Goal: Task Accomplishment & Management: Manage account settings

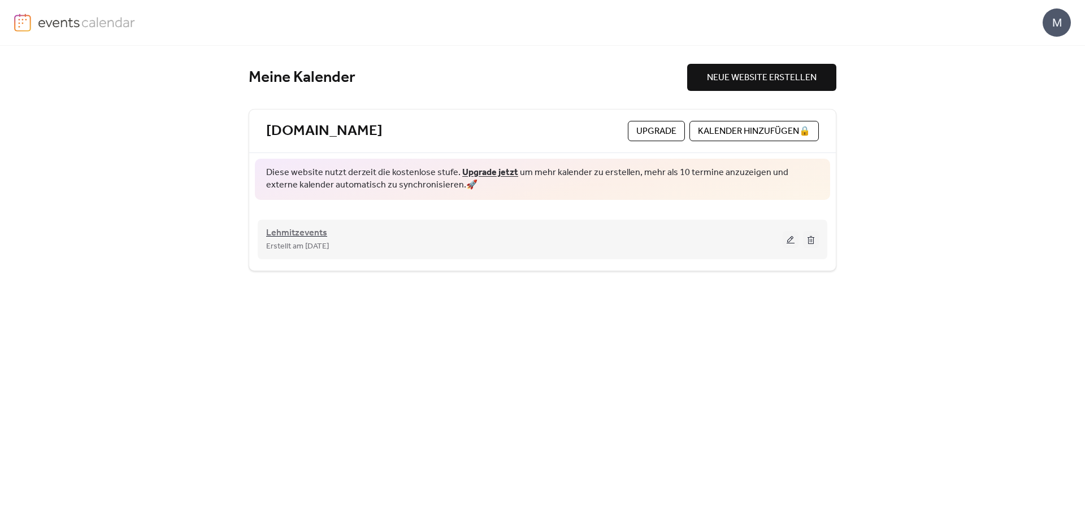
click at [325, 236] on span "Lehmitzevents" at bounding box center [296, 234] width 61 height 14
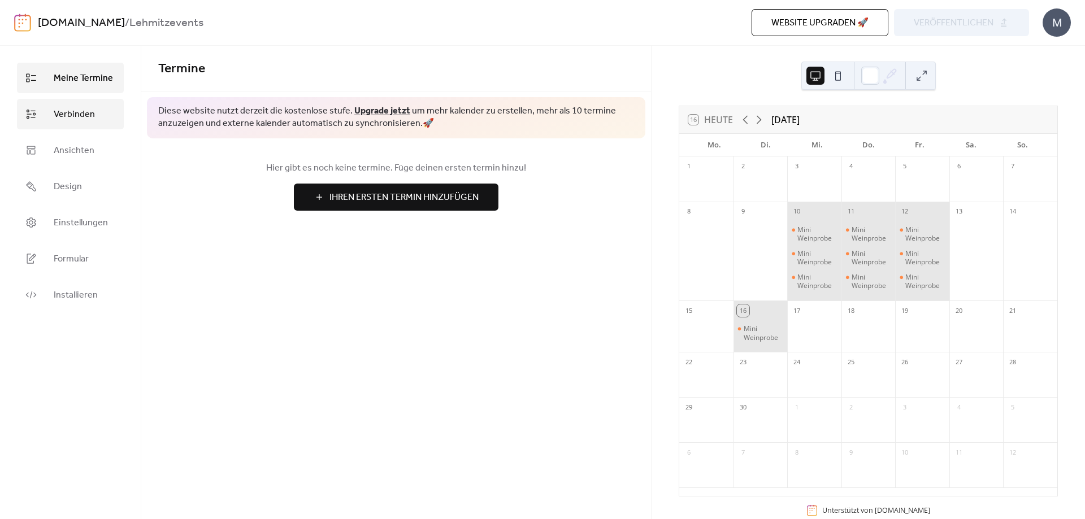
click at [87, 116] on span "Verbinden" at bounding box center [74, 115] width 41 height 14
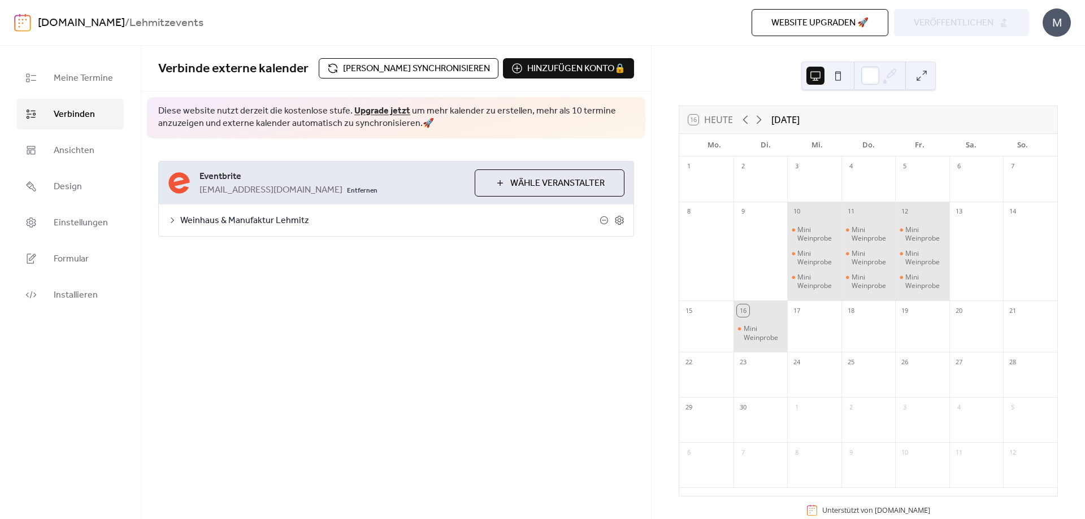
click at [977, 24] on div "Website upgraden 🚀 Vorschau veröffentlichen" at bounding box center [755, 22] width 548 height 27
click at [280, 219] on span "Weinhaus & Manufaktur Lehmitz" at bounding box center [389, 221] width 419 height 14
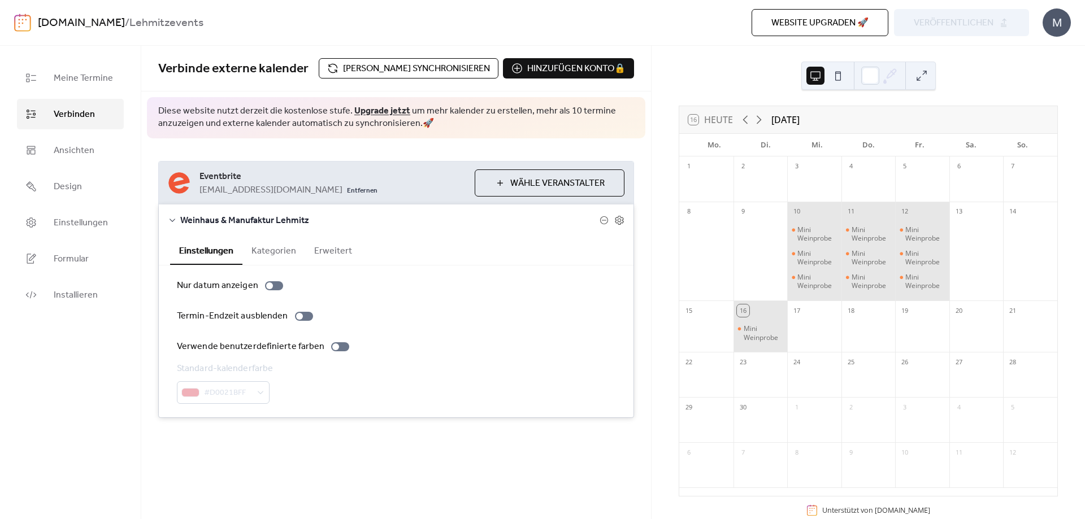
click at [409, 73] on span "[PERSON_NAME] synchronisieren" at bounding box center [416, 69] width 147 height 14
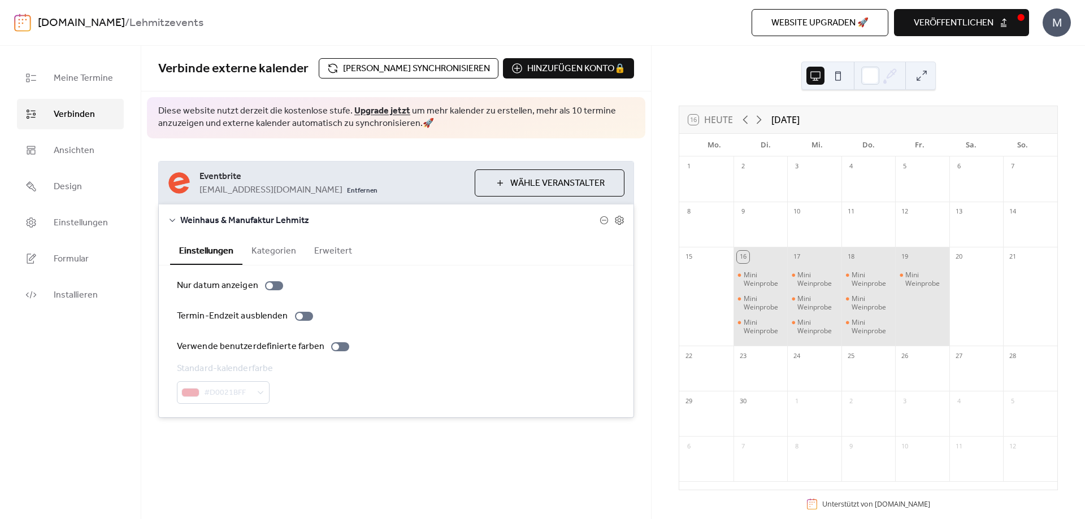
click at [951, 27] on span "veröffentlichen" at bounding box center [954, 23] width 80 height 14
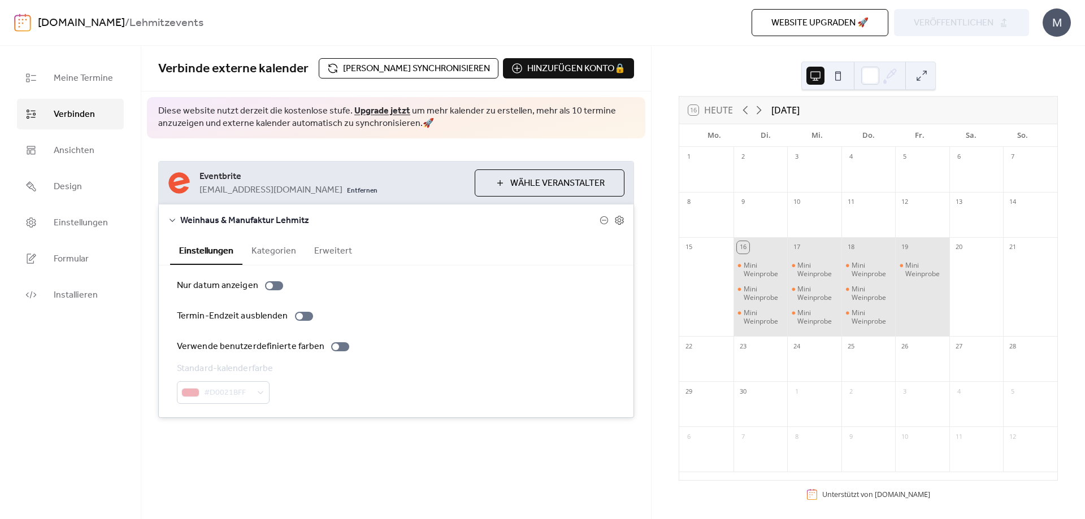
scroll to position [15, 0]
click at [270, 252] on button "Kategorien" at bounding box center [273, 250] width 63 height 28
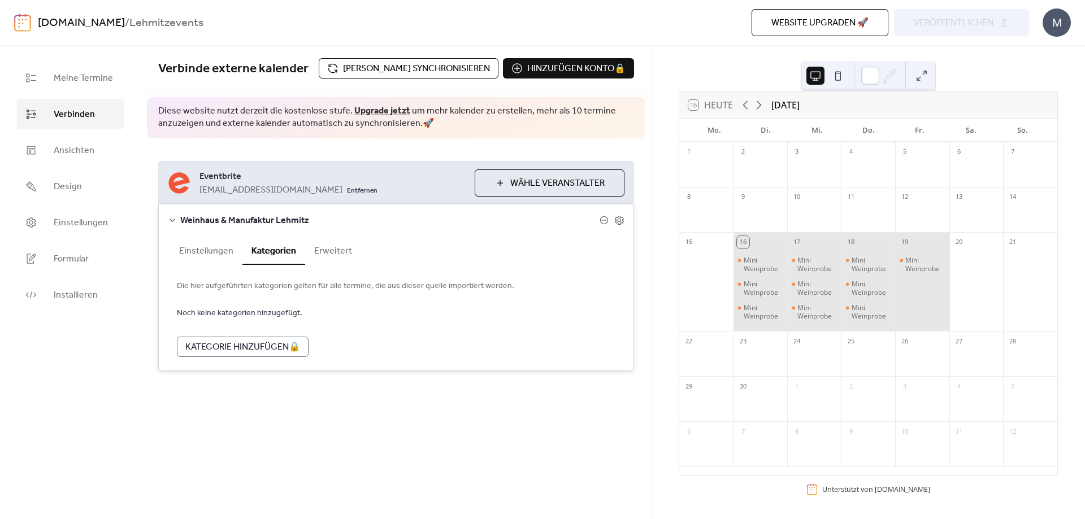
click at [212, 251] on button "Einstellungen" at bounding box center [206, 250] width 72 height 28
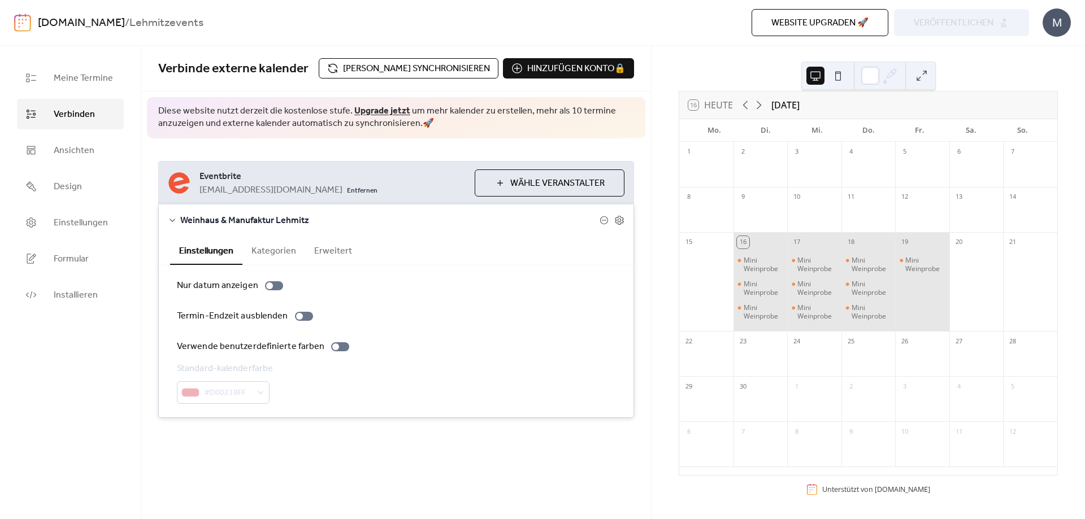
click at [329, 250] on button "Erweitert" at bounding box center [333, 250] width 56 height 28
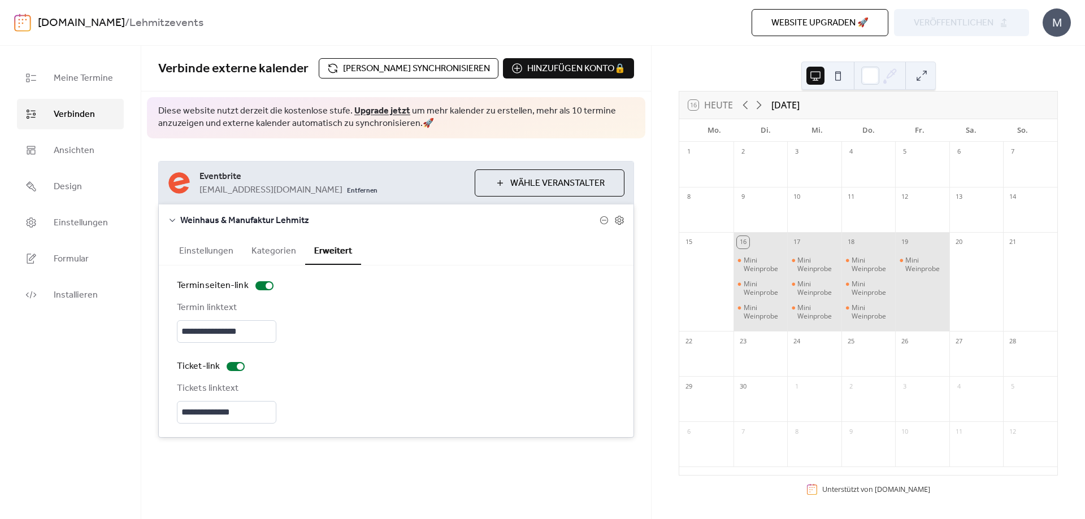
click at [201, 249] on button "Einstellungen" at bounding box center [206, 250] width 72 height 28
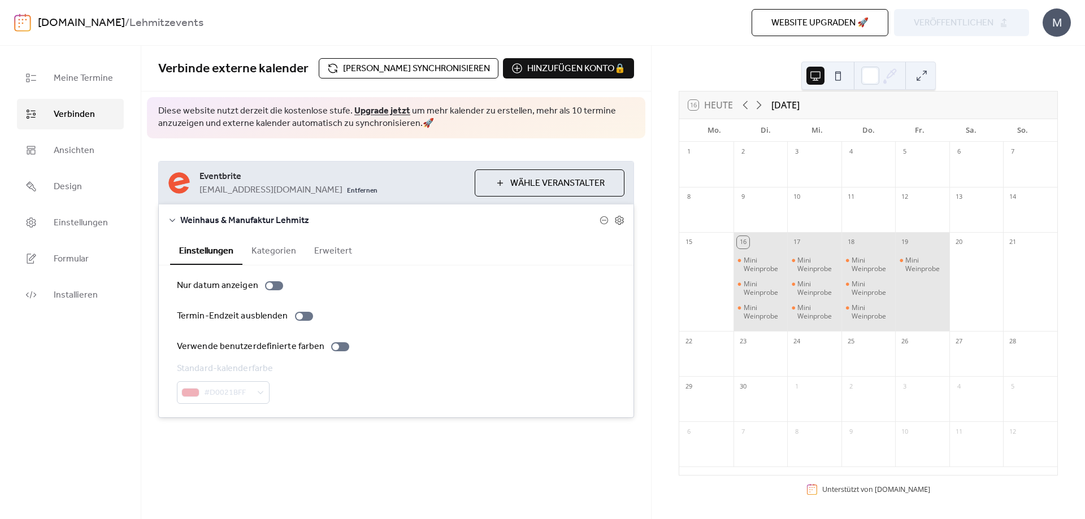
click at [538, 190] on span "Wähle Veranstalter" at bounding box center [557, 184] width 94 height 14
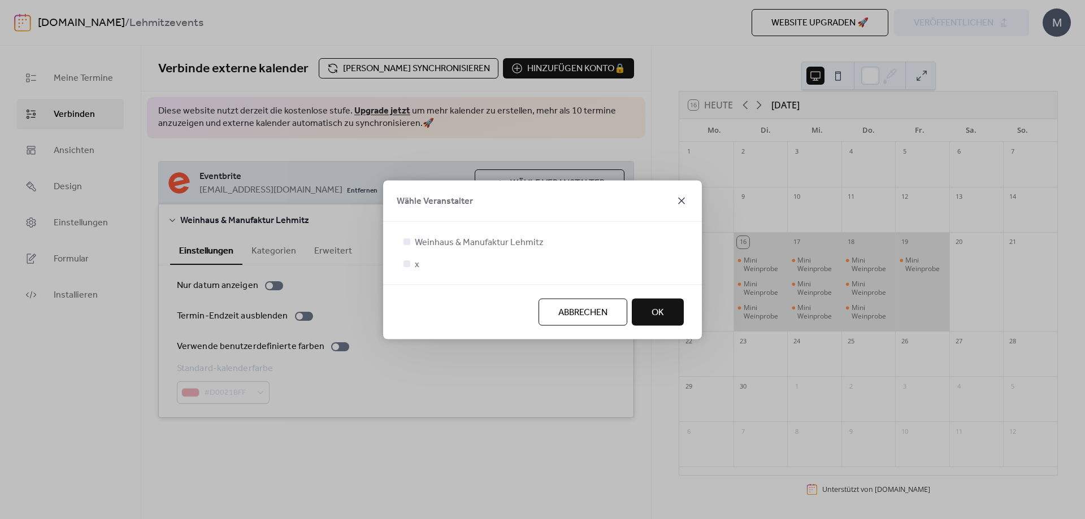
click at [684, 197] on icon at bounding box center [682, 201] width 14 height 14
